Goal: Task Accomplishment & Management: Use online tool/utility

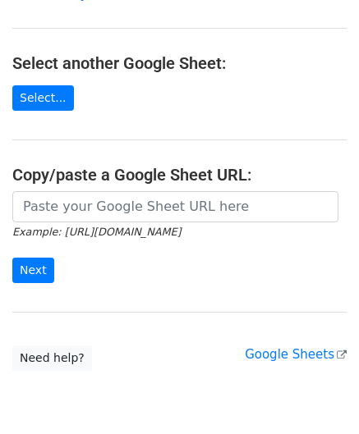
scroll to position [164, 0]
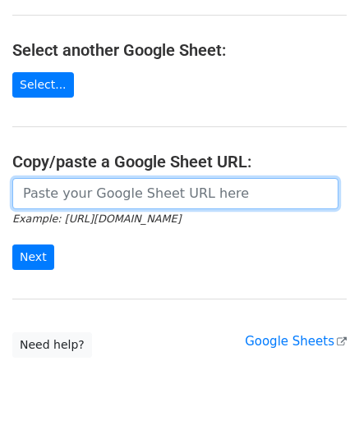
click at [82, 188] on input "url" at bounding box center [175, 193] width 326 height 31
paste input "[URL][DOMAIN_NAME]"
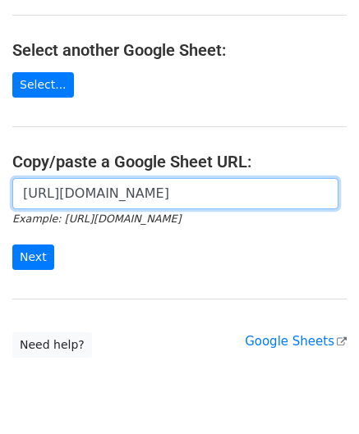
scroll to position [0, 345]
type input "[URL][DOMAIN_NAME]"
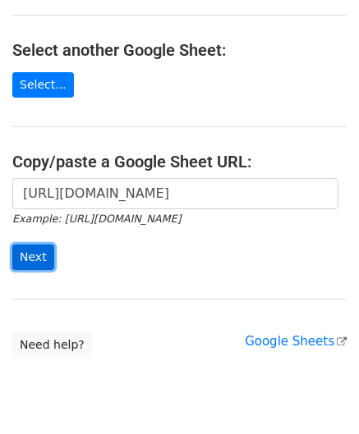
click at [33, 256] on input "Next" at bounding box center [33, 257] width 42 height 25
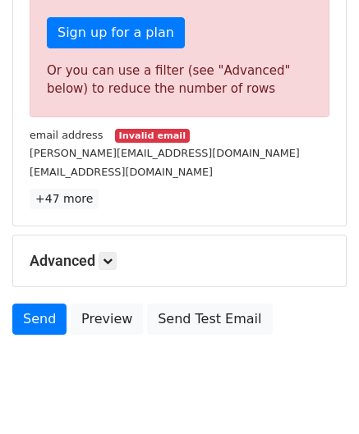
scroll to position [527, 0]
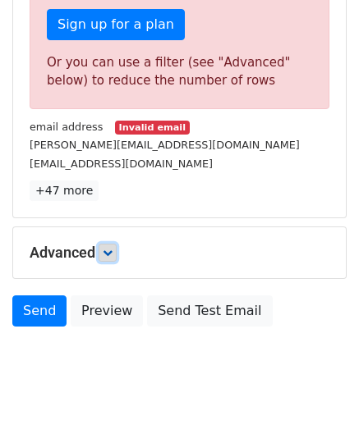
click at [108, 244] on link at bounding box center [107, 253] width 18 height 18
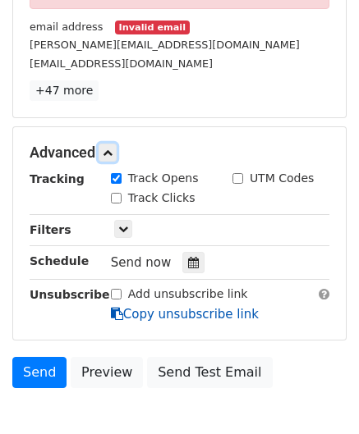
scroll to position [691, 0]
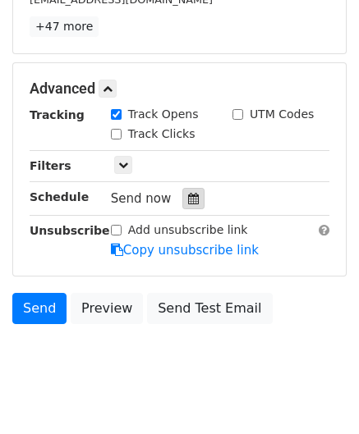
click at [189, 188] on div at bounding box center [193, 198] width 22 height 21
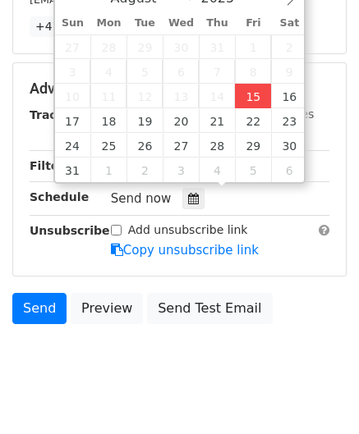
type input "2025-08-15 12:00"
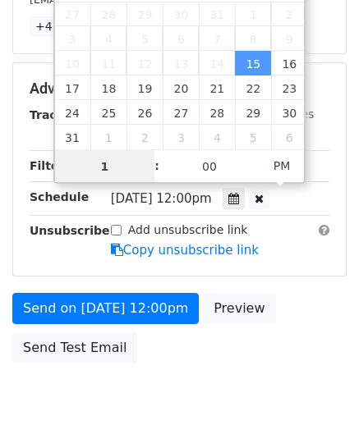
type input "10"
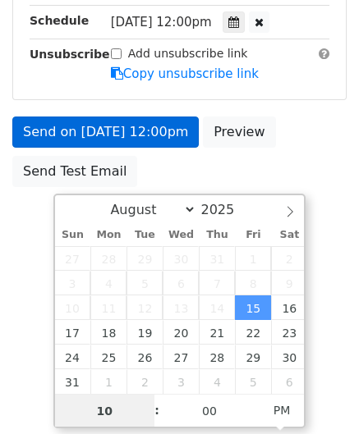
scroll to position [691, 0]
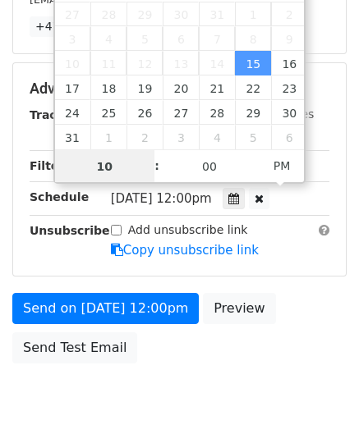
drag, startPoint x: 112, startPoint y: 162, endPoint x: -15, endPoint y: 162, distance: 126.4
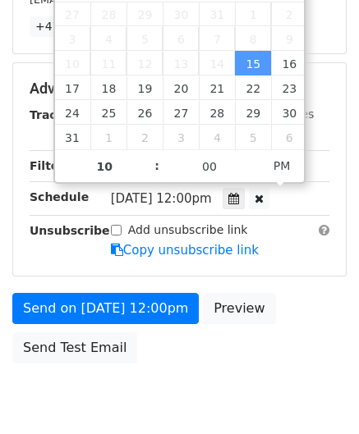
type input "2025-08-15 22:00"
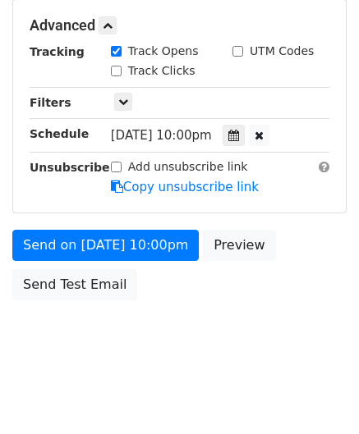
scroll to position [703, 0]
